Goal: Find specific page/section: Find specific page/section

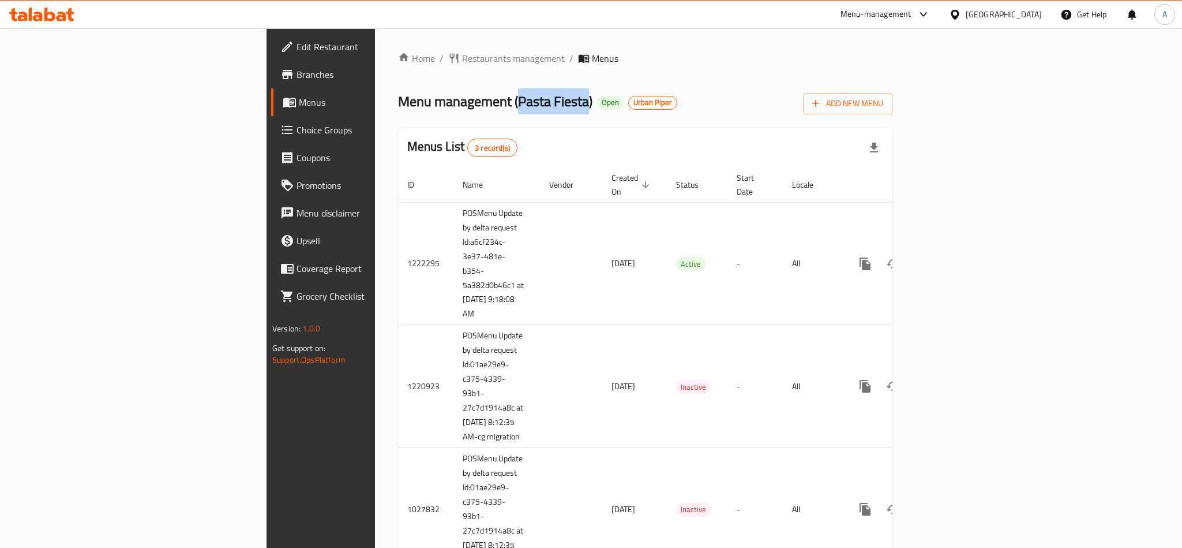
drag, startPoint x: 411, startPoint y: 100, endPoint x: 341, endPoint y: 100, distance: 69.8
click at [398, 100] on span "Menu management ( Pasta Fiesta )" at bounding box center [495, 101] width 194 height 26
copy span "Pasta Fiesta"
click at [32, 20] on icon at bounding box center [41, 15] width 65 height 14
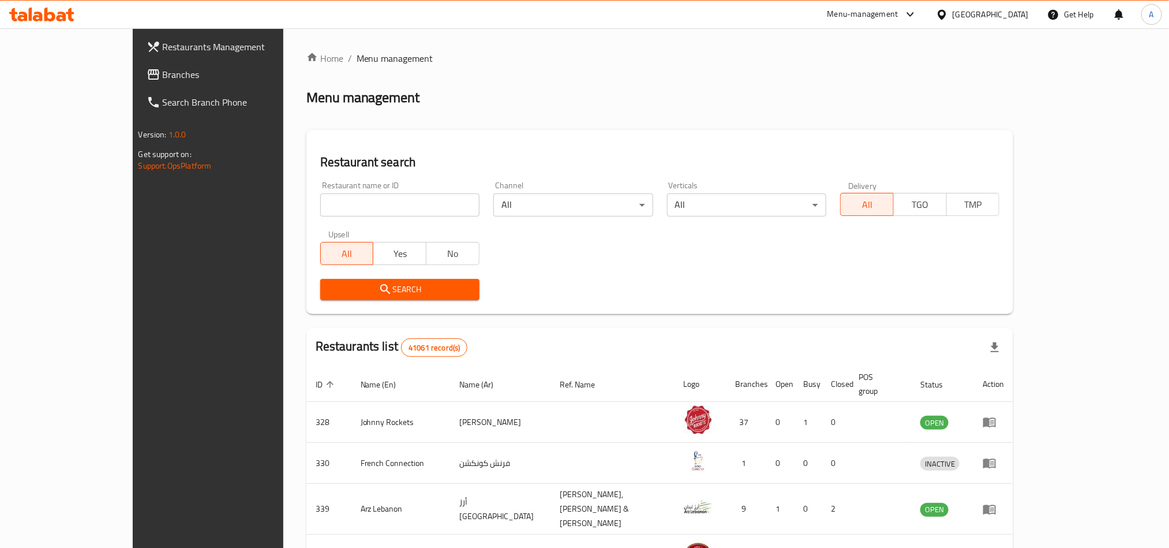
click at [320, 211] on input "search" at bounding box center [399, 204] width 159 height 23
paste input "Pasta Fiesta"
click button "Search" at bounding box center [399, 289] width 159 height 21
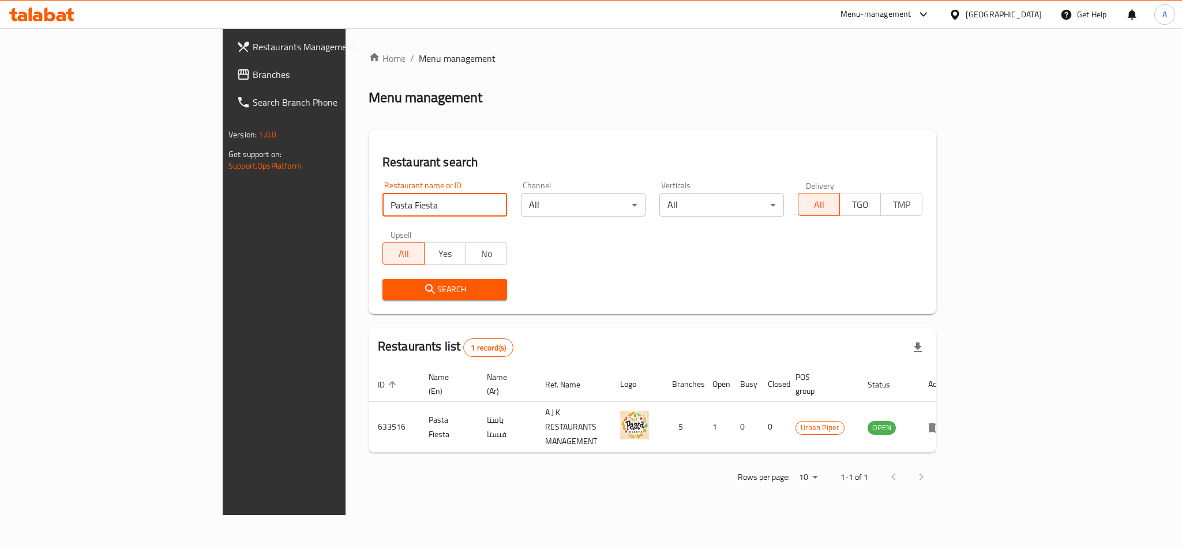
click at [383, 207] on input "Pasta Fiesta" at bounding box center [445, 204] width 125 height 23
paste input "661666"
type input "661666"
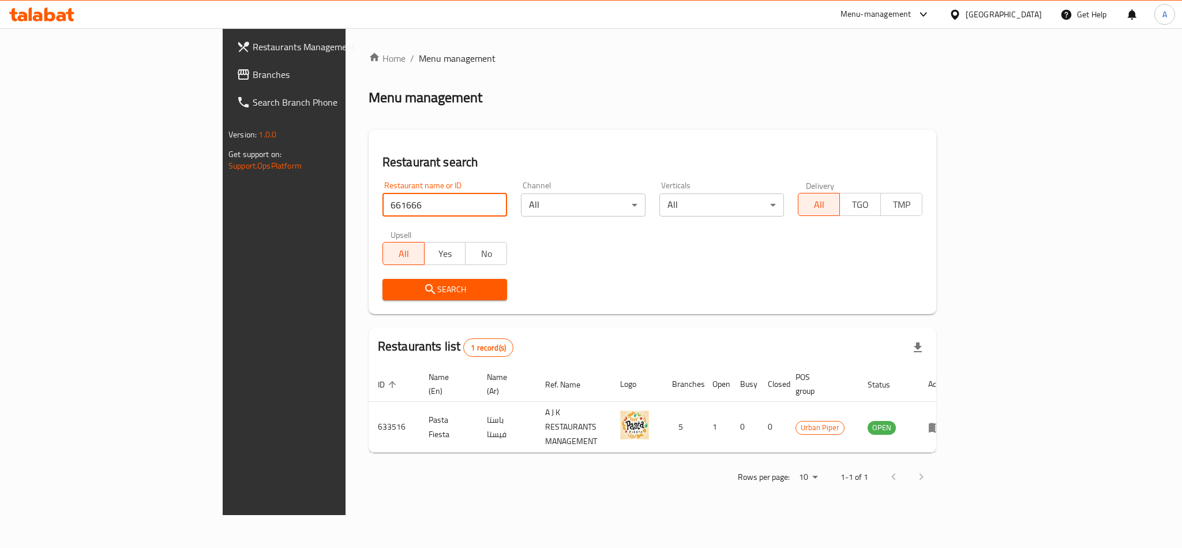
click button "Search" at bounding box center [445, 289] width 125 height 21
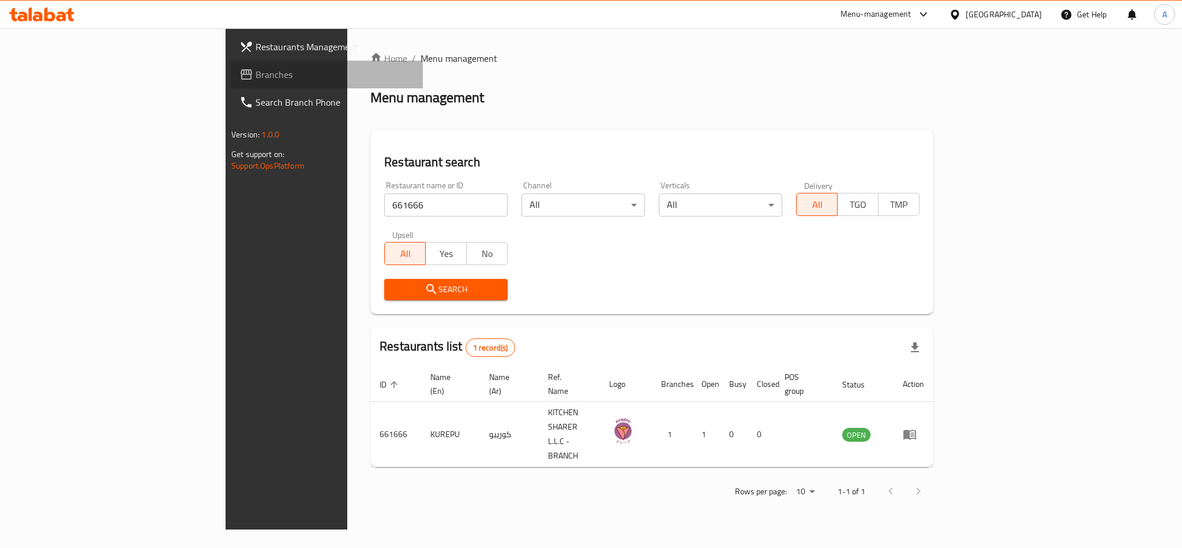
click at [230, 65] on link "Branches" at bounding box center [326, 75] width 193 height 28
